Goal: Information Seeking & Learning: Learn about a topic

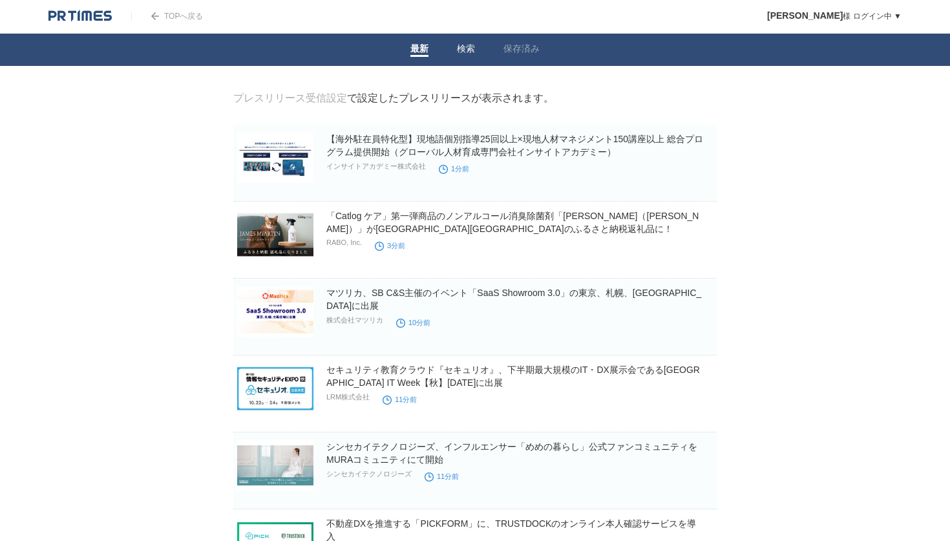
click at [472, 41] on li "検索" at bounding box center [466, 50] width 47 height 32
click at [467, 48] on link "検索" at bounding box center [466, 50] width 18 height 14
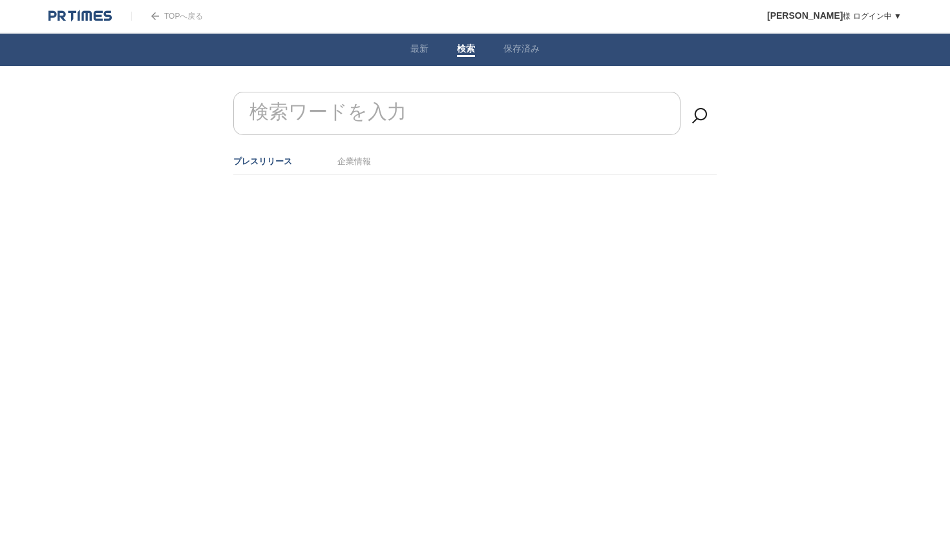
click at [413, 101] on input "検索ワードを入力" at bounding box center [456, 113] width 447 height 43
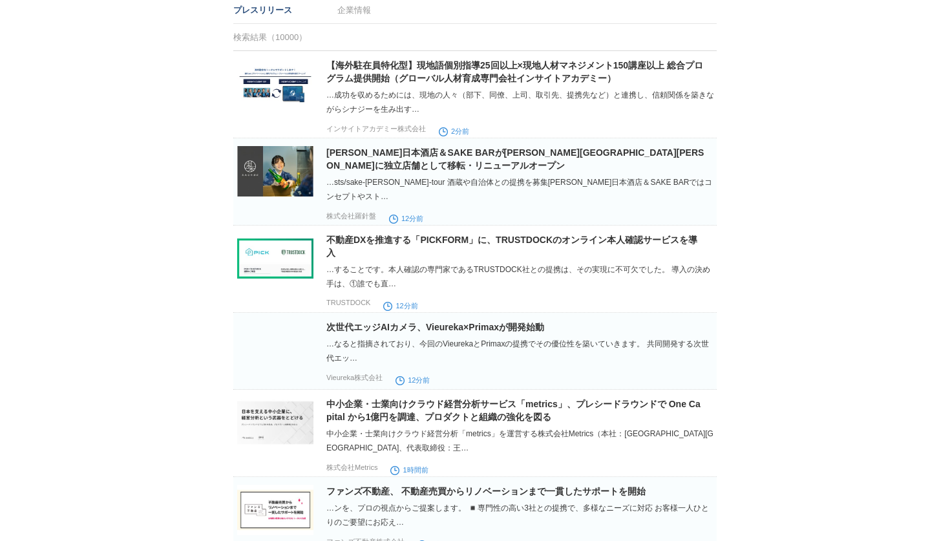
scroll to position [177, 0]
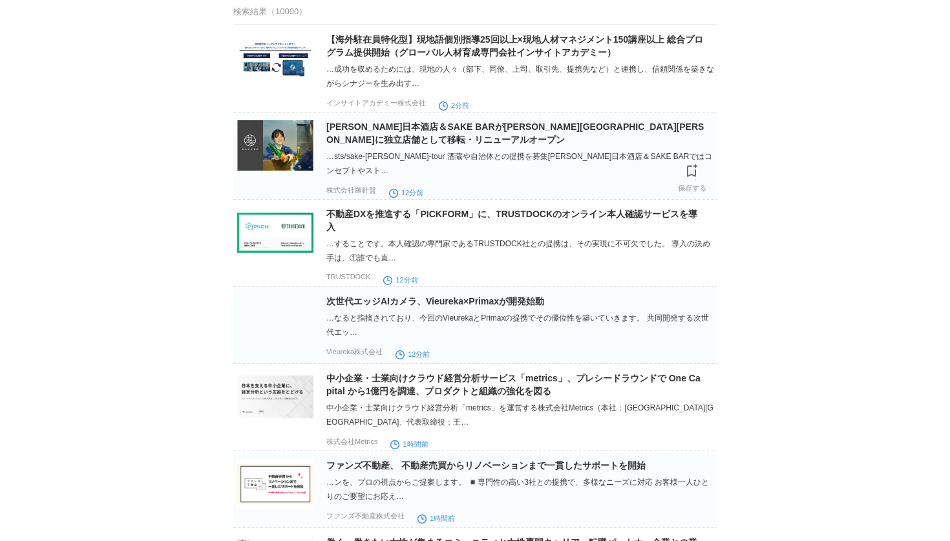
type input "提携"
click at [273, 152] on img at bounding box center [275, 145] width 76 height 50
click at [266, 224] on img at bounding box center [275, 232] width 76 height 50
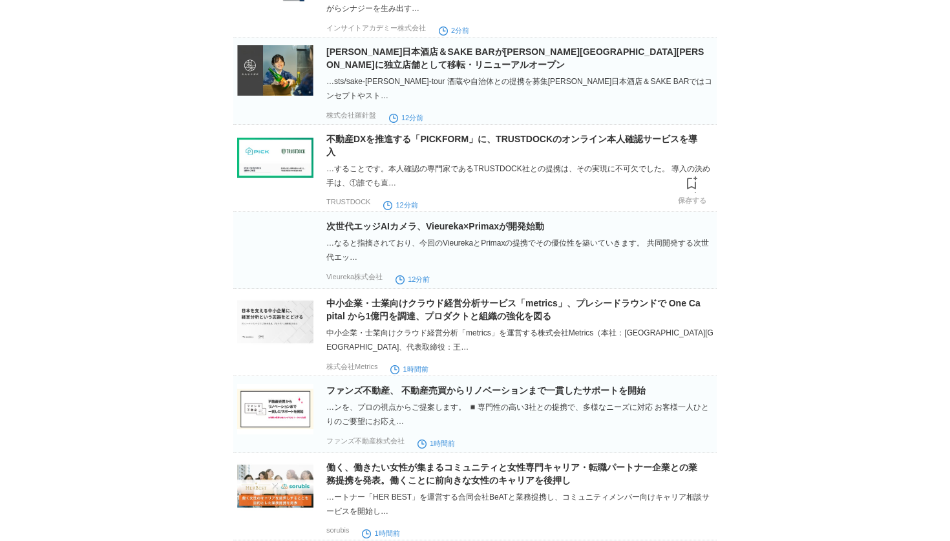
scroll to position [253, 0]
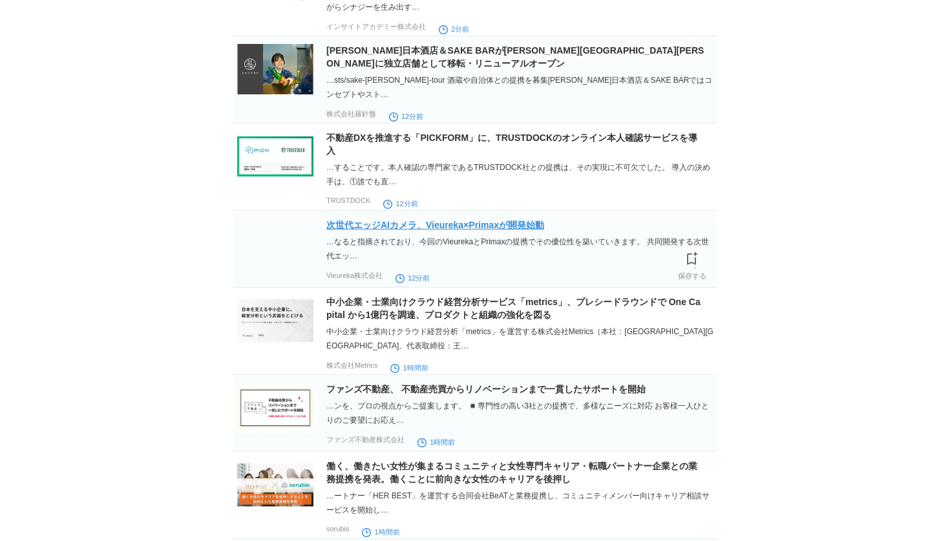
click at [364, 222] on link "次世代エッジAIカメラ、Vieureka×Primaxが開発始動" at bounding box center [435, 225] width 218 height 10
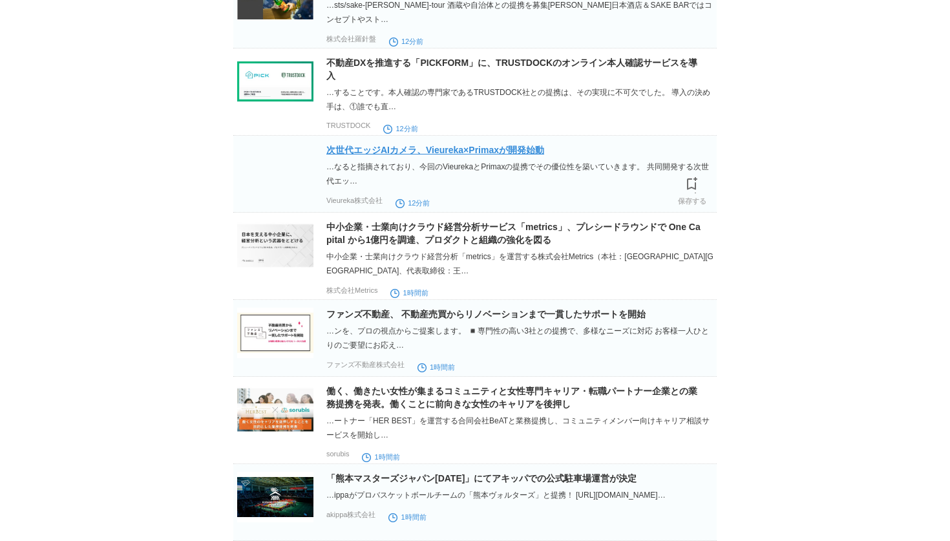
scroll to position [329, 0]
click at [295, 222] on img at bounding box center [275, 245] width 76 height 50
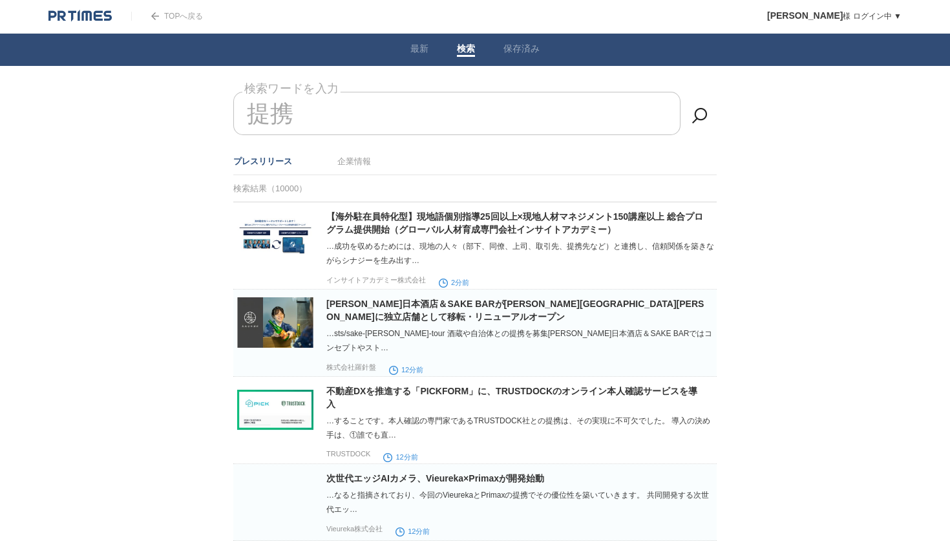
click at [94, 10] on img at bounding box center [79, 16] width 63 height 13
